Goal: Task Accomplishment & Management: Use online tool/utility

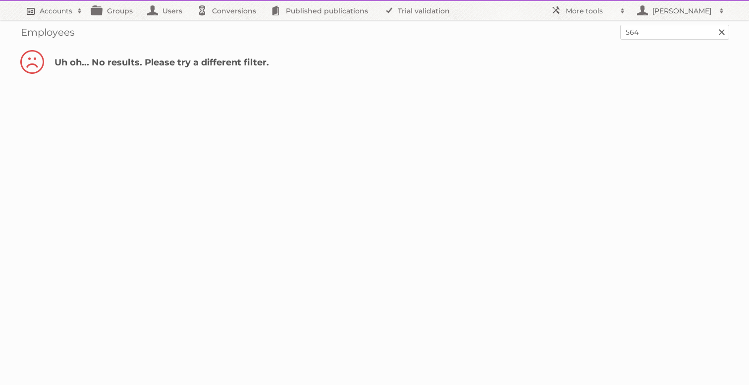
click at [41, 15] on h2 "Accounts" at bounding box center [56, 11] width 33 height 10
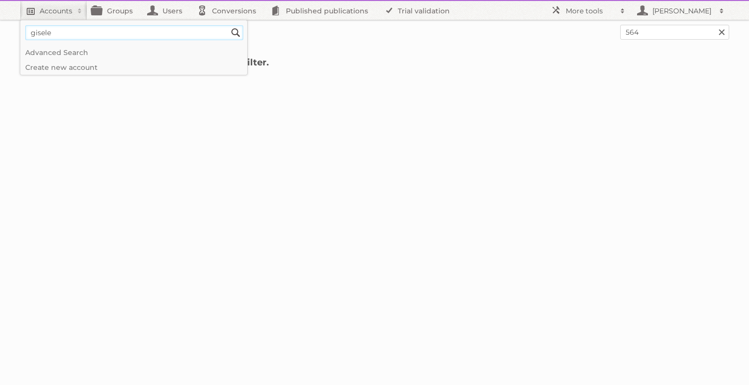
type input"] "gisele"
click at [228, 25] on input "Search" at bounding box center [235, 32] width 15 height 15
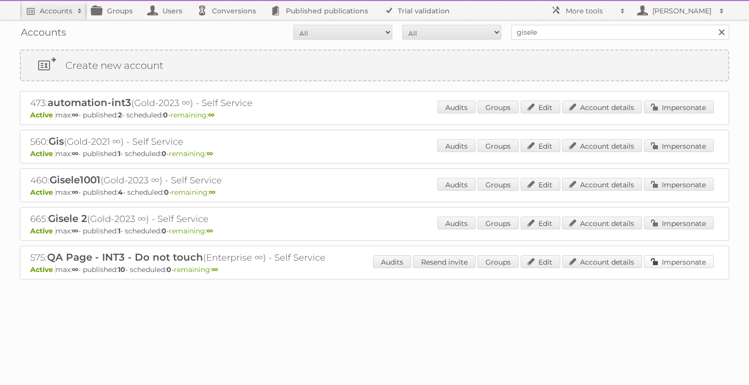
click at [673, 258] on link "Impersonate" at bounding box center [679, 261] width 70 height 13
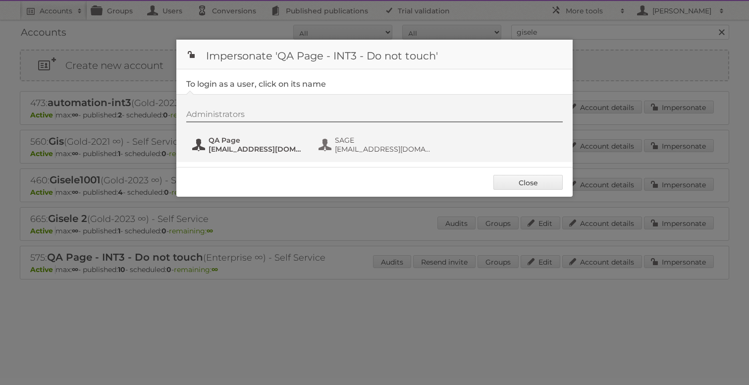
click at [237, 145] on span "eimantas+qapage@publitas.com" at bounding box center [257, 149] width 96 height 9
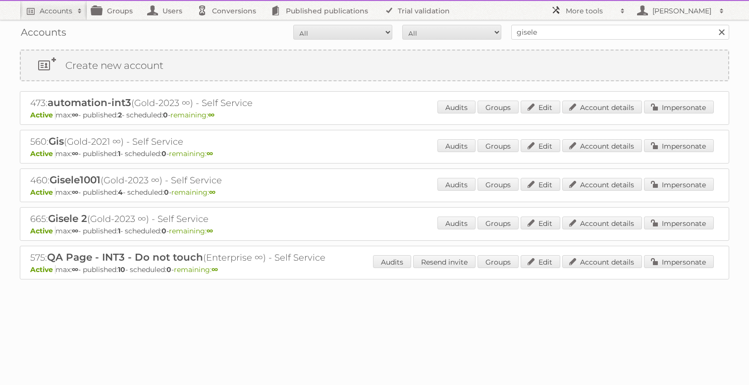
click at [590, 12] on h2 "More tools" at bounding box center [591, 11] width 50 height 10
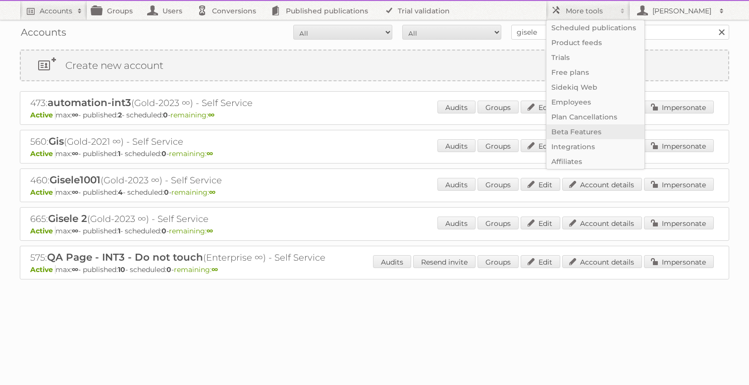
click at [577, 133] on link "Beta Features" at bounding box center [595, 131] width 98 height 15
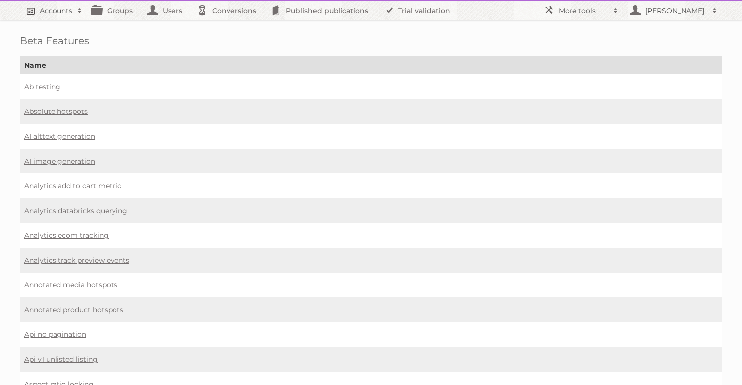
click at [47, 10] on h2 "Accounts" at bounding box center [56, 11] width 33 height 10
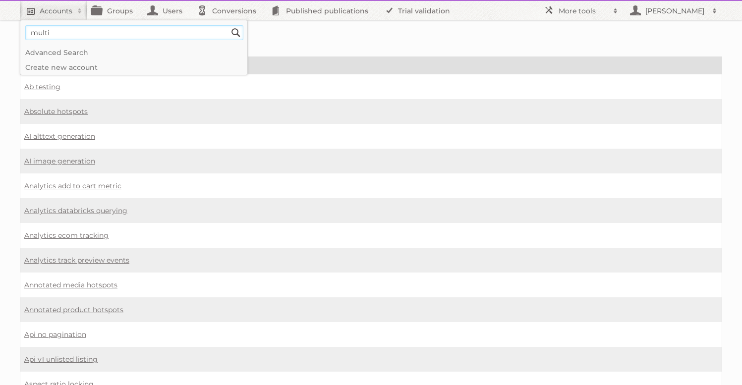
type input"] "multi"
click at [228, 25] on input "Search" at bounding box center [235, 32] width 15 height 15
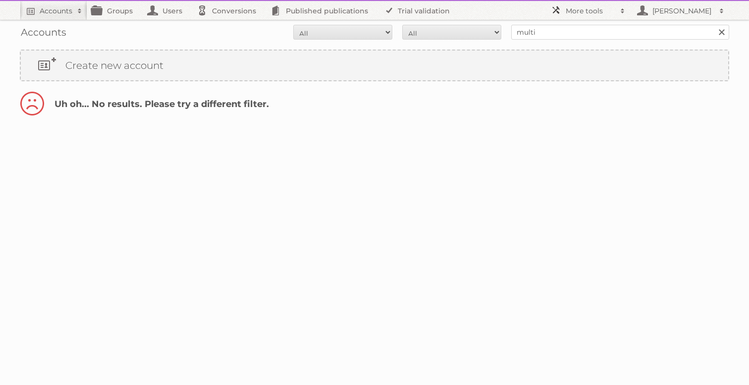
click at [588, 15] on h2 "More tools" at bounding box center [591, 11] width 50 height 10
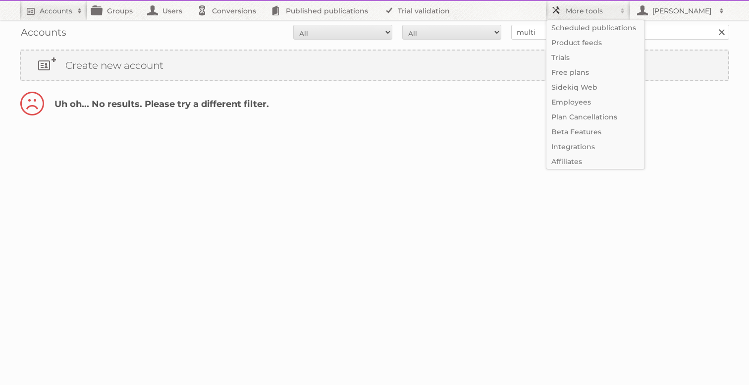
click at [588, 15] on h2 "More tools" at bounding box center [591, 11] width 50 height 10
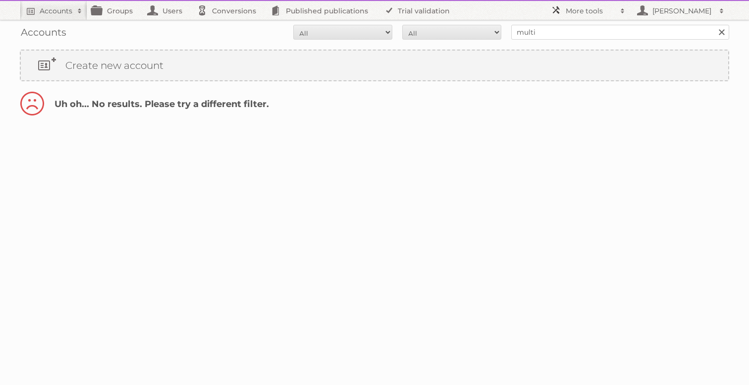
click at [588, 15] on h2 "More tools" at bounding box center [591, 11] width 50 height 10
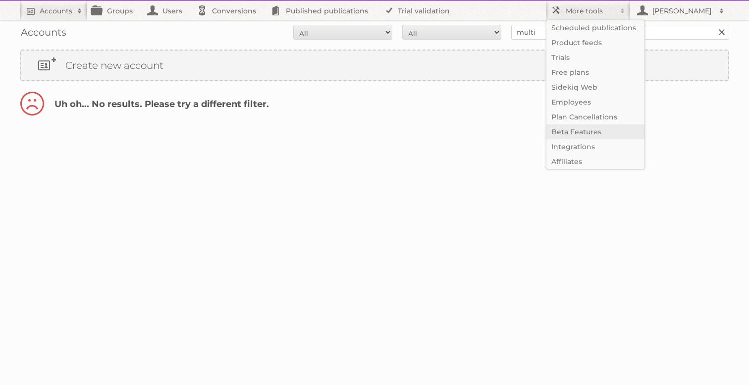
click at [570, 130] on link "Beta Features" at bounding box center [595, 131] width 98 height 15
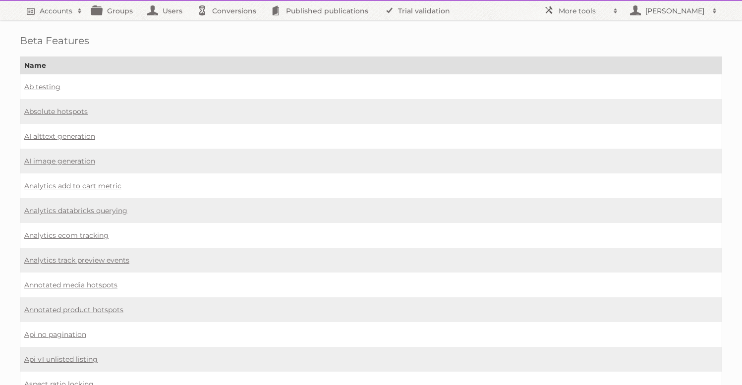
scroll to position [573, 0]
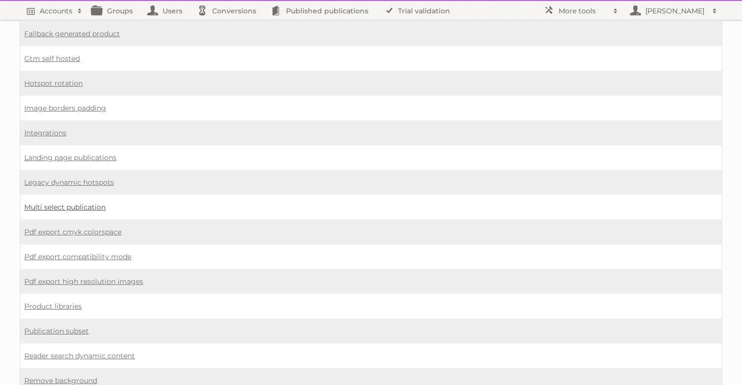
click at [79, 203] on link "Multi select publication" at bounding box center [64, 207] width 81 height 9
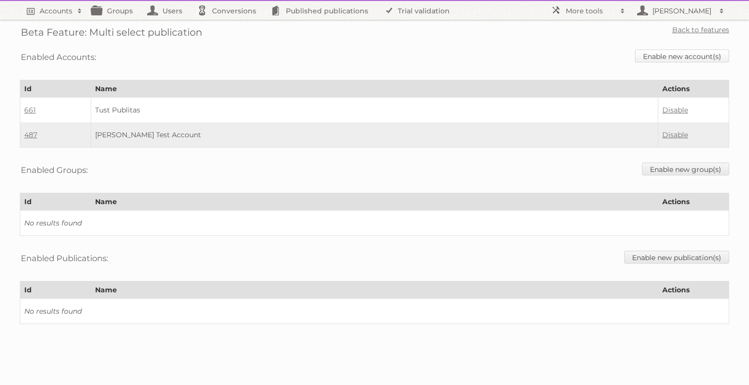
click at [653, 56] on link "Enable new account(s)" at bounding box center [682, 56] width 94 height 13
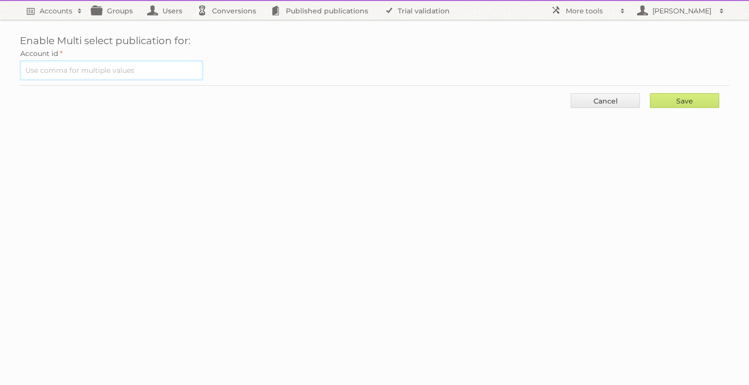
click at [113, 72] on input "text" at bounding box center [111, 70] width 183 height 20
type input "575"
click at [650, 93] on input "Save" at bounding box center [684, 100] width 69 height 15
type input "..."
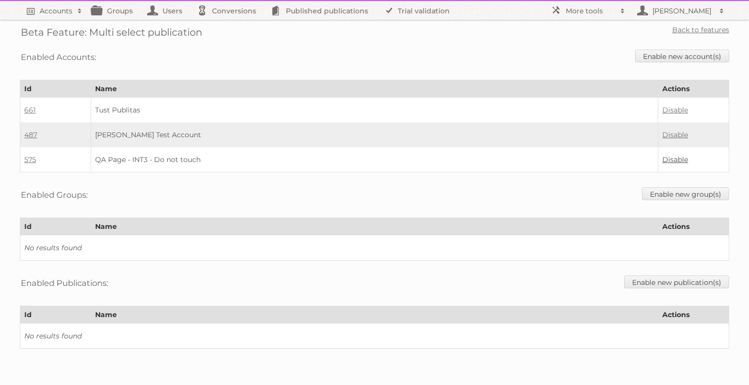
click at [671, 157] on link "Disable" at bounding box center [675, 159] width 26 height 9
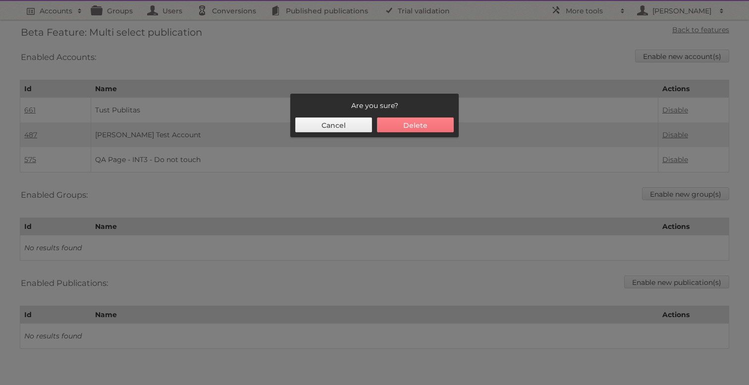
click at [400, 121] on button "Delete" at bounding box center [415, 124] width 77 height 15
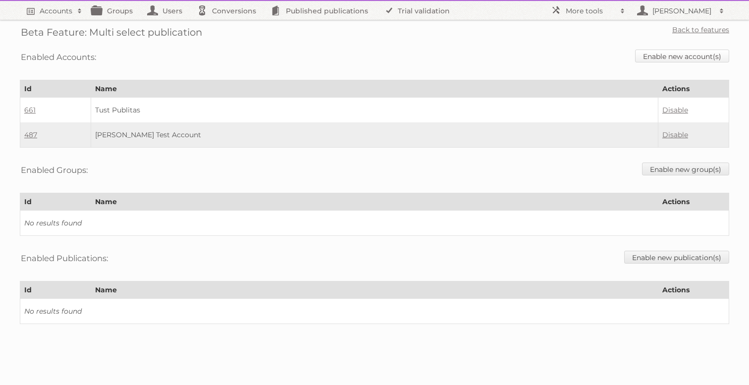
click at [664, 54] on link "Enable new account(s)" at bounding box center [682, 56] width 94 height 13
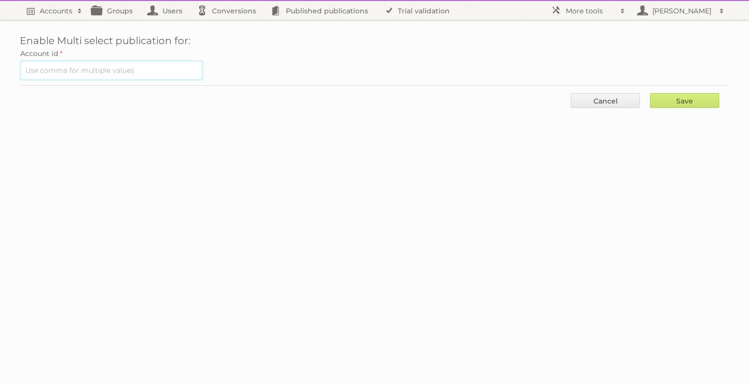
click at [72, 71] on input "text" at bounding box center [111, 70] width 183 height 20
type input "575"
click at [650, 93] on input "Save" at bounding box center [684, 100] width 69 height 15
type input "..."
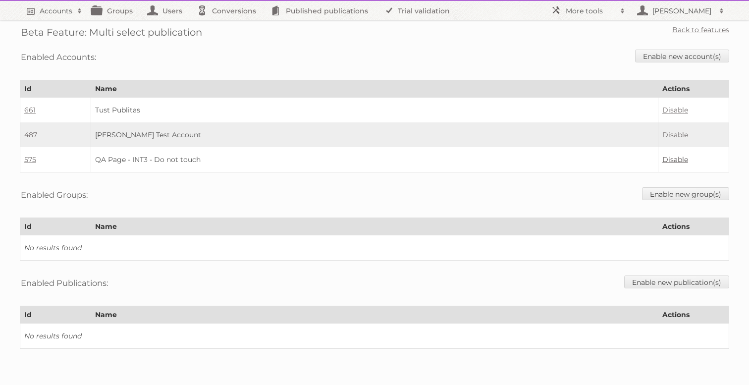
click at [676, 160] on link "Disable" at bounding box center [675, 159] width 26 height 9
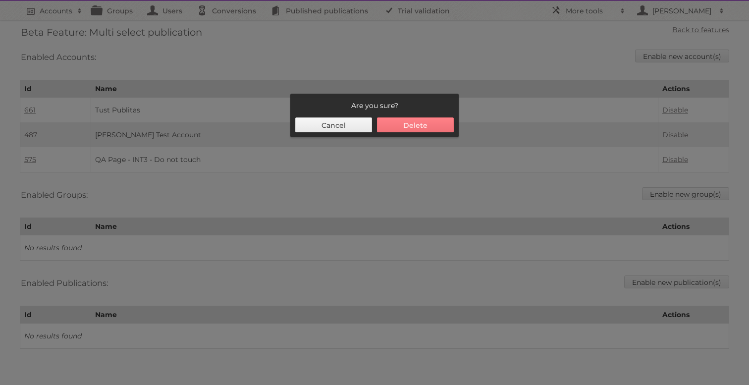
click at [420, 122] on button "Delete" at bounding box center [415, 124] width 77 height 15
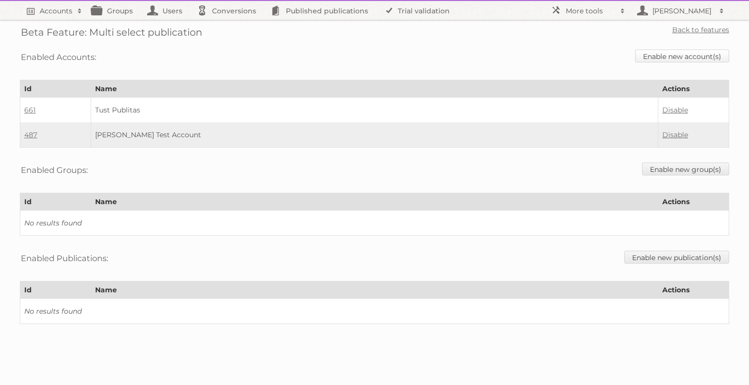
click at [670, 60] on link "Enable new account(s)" at bounding box center [682, 56] width 94 height 13
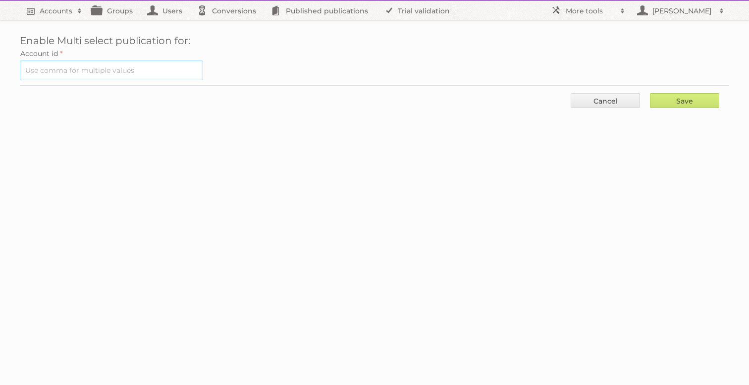
click at [96, 70] on input "text" at bounding box center [111, 70] width 183 height 20
type input "575"
click at [650, 93] on input "Save" at bounding box center [684, 100] width 69 height 15
type input "..."
